Goal: Find specific page/section: Find specific page/section

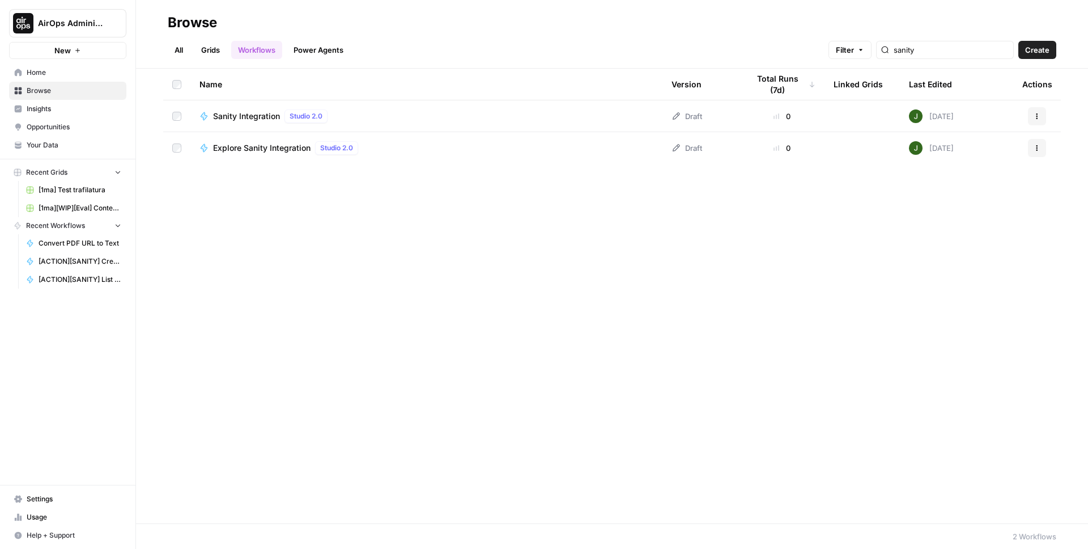
click at [274, 243] on div "Name Version Total Runs (7d) Linked Grids Last Edited Actions Sanity Integratio…" at bounding box center [612, 296] width 952 height 455
